Goal: Task Accomplishment & Management: Complete application form

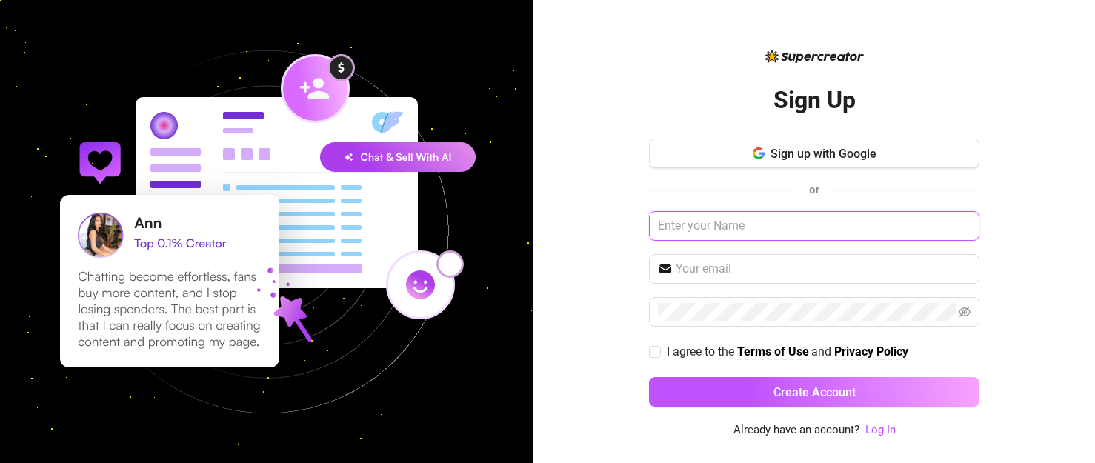
click at [705, 230] on input "text" at bounding box center [814, 226] width 330 height 30
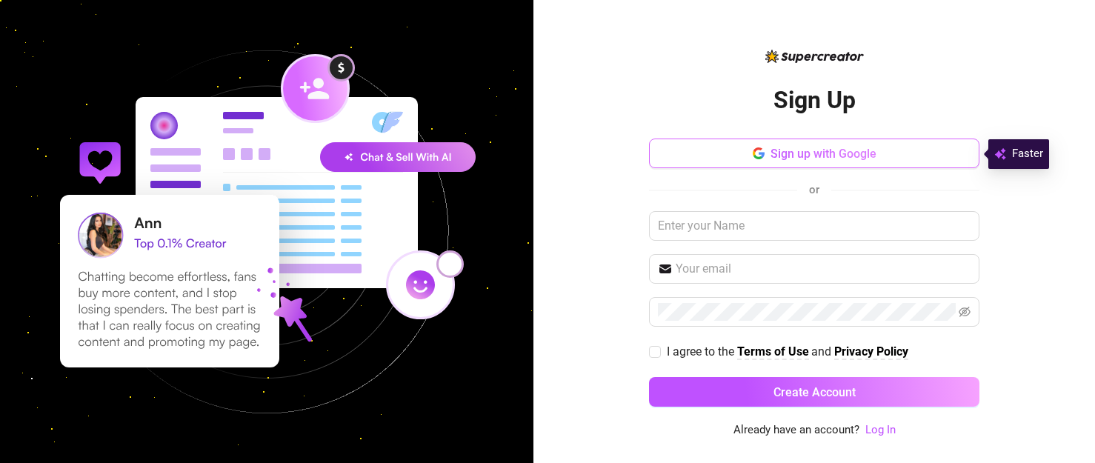
click at [844, 148] on span "Sign up with Google" at bounding box center [824, 154] width 106 height 14
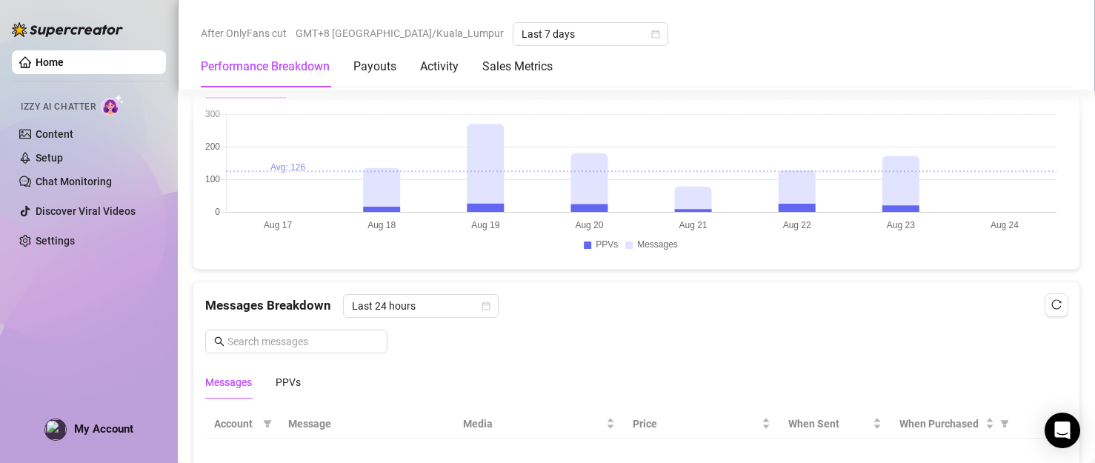
scroll to position [1334, 0]
